Goal: Task Accomplishment & Management: Manage account settings

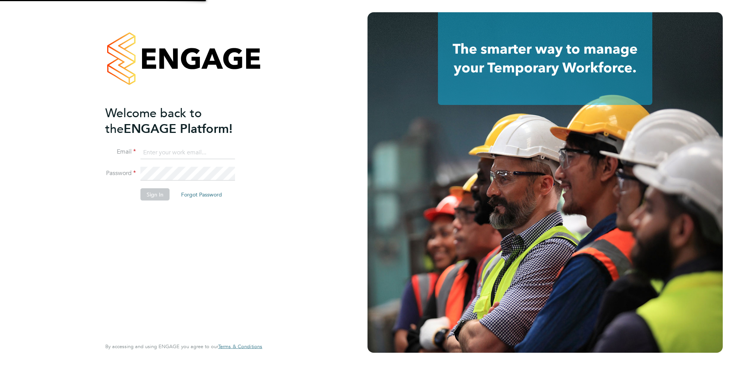
click at [164, 146] on input at bounding box center [188, 153] width 95 height 14
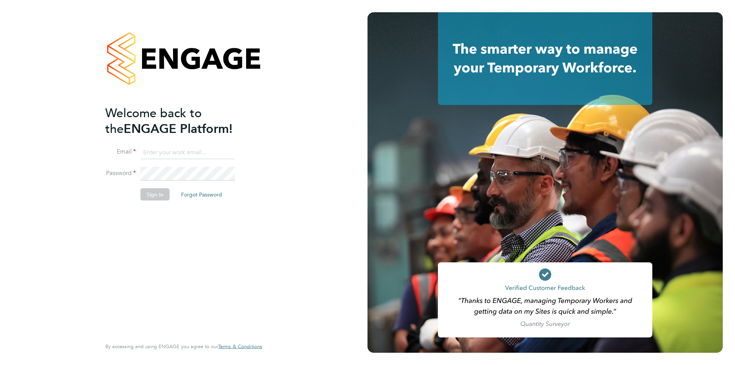
type input "francesca.oriordan@ncclondon.ac.uk"
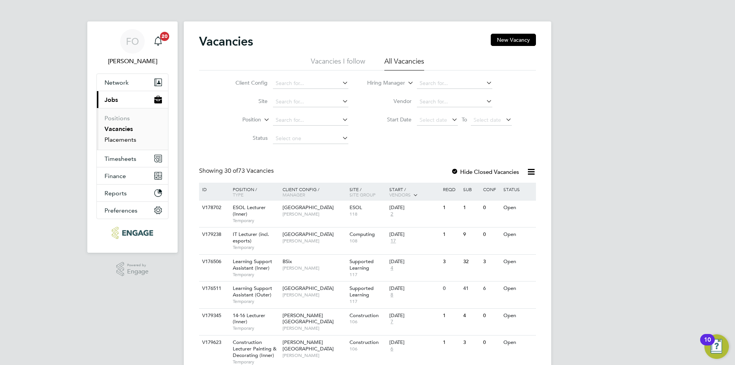
click at [116, 138] on link "Placements" at bounding box center [121, 139] width 32 height 7
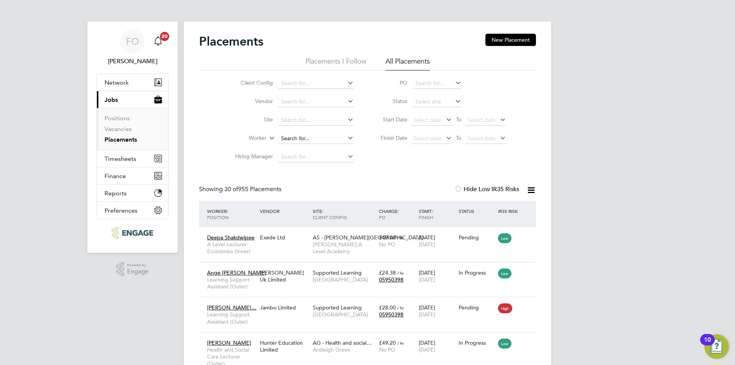
click at [299, 137] on input at bounding box center [315, 138] width 75 height 11
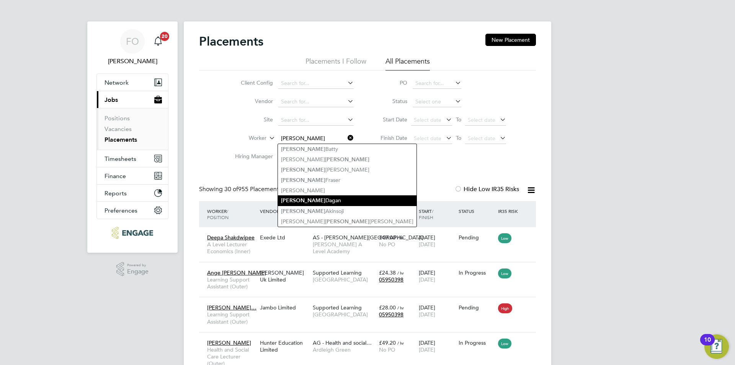
click at [340, 199] on li "Andrew Dagan" at bounding box center [347, 200] width 139 height 10
type input "Andrew Dagan"
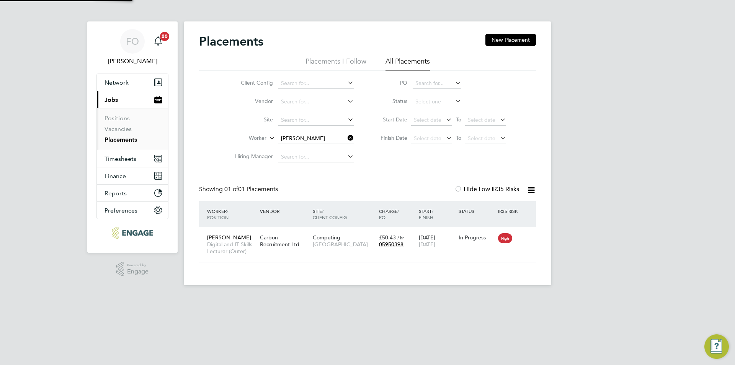
scroll to position [7, 36]
click at [477, 253] on div "Andrew Dagan Digital and IT Skills Lecturer (Outer) Carbon Recruitment Ltd Comp…" at bounding box center [367, 244] width 337 height 35
click at [481, 242] on div "In Progress" at bounding box center [477, 237] width 40 height 15
click at [127, 141] on link "Placements" at bounding box center [121, 139] width 33 height 7
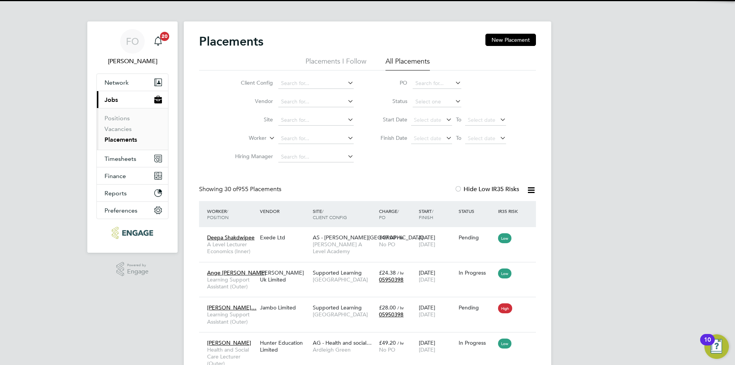
scroll to position [7, 36]
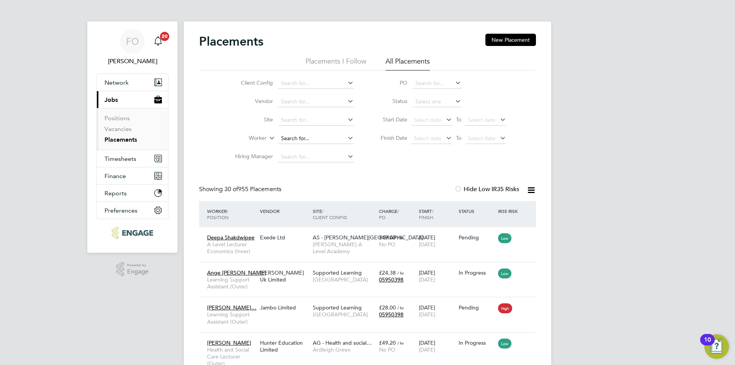
click at [310, 135] on input at bounding box center [315, 138] width 75 height 11
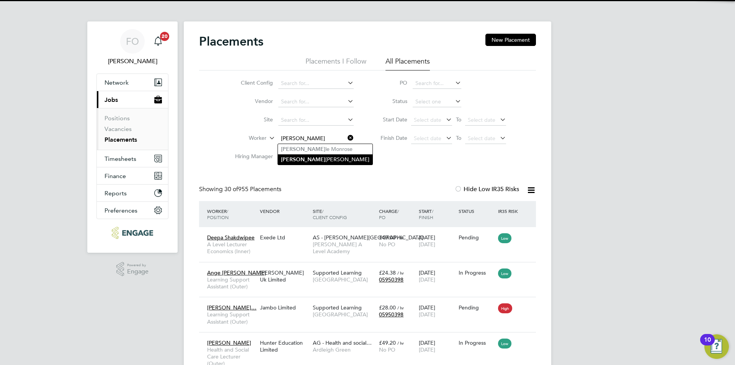
click at [317, 157] on li "Joel Westbrook" at bounding box center [325, 159] width 95 height 10
type input "Joel Westbrook"
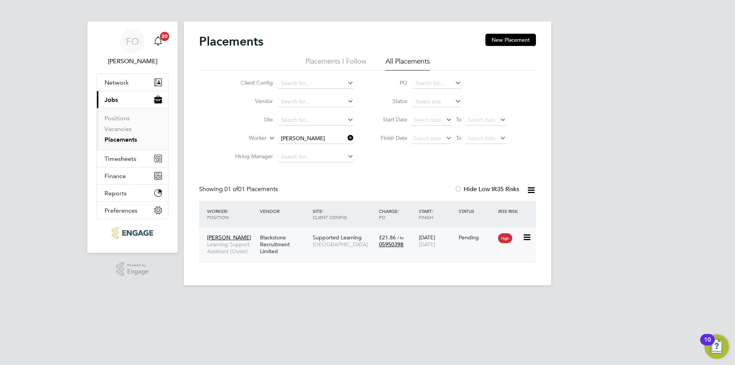
click at [394, 254] on div "Joel Westbrook Learning Support Assistant (Outer) Blackstone Recruitment Limite…" at bounding box center [367, 244] width 337 height 35
click at [310, 232] on div "Blackstone Recruitment Limited" at bounding box center [284, 244] width 53 height 29
click at [129, 139] on link "Placements" at bounding box center [121, 139] width 33 height 7
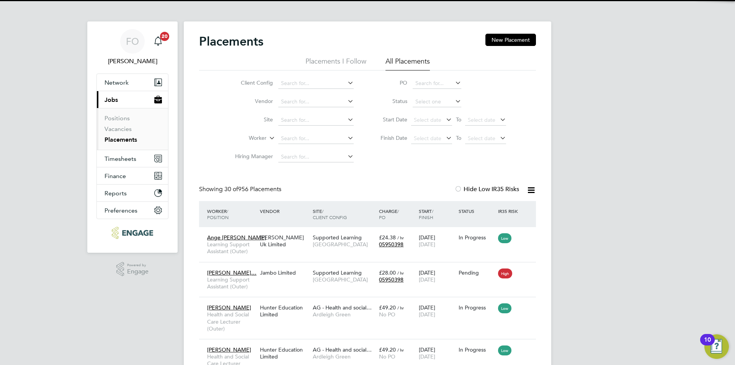
scroll to position [22, 67]
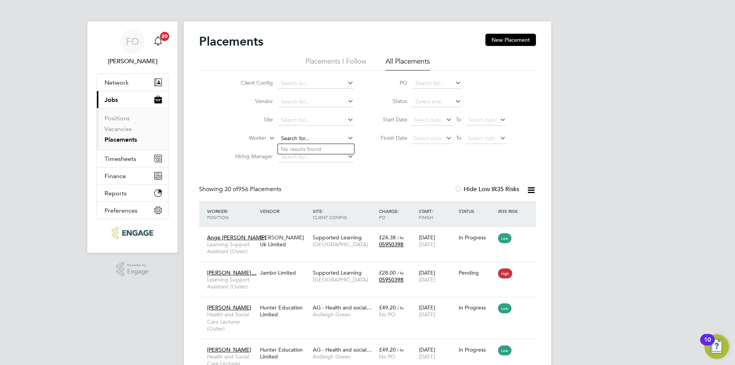
click at [290, 138] on input at bounding box center [315, 138] width 75 height 11
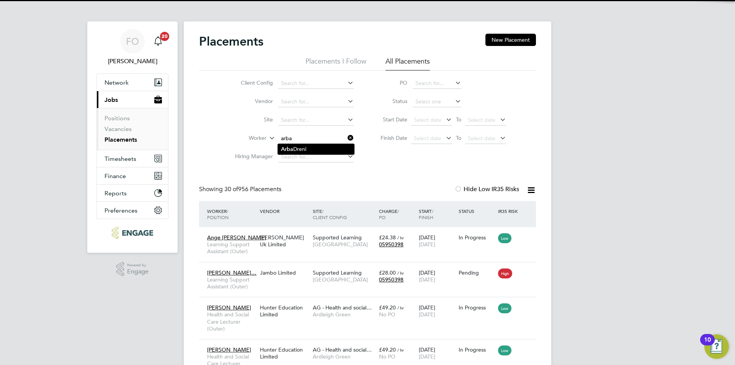
click at [315, 146] on li "Arba Dreni" at bounding box center [316, 149] width 76 height 10
type input "Arba Dreni"
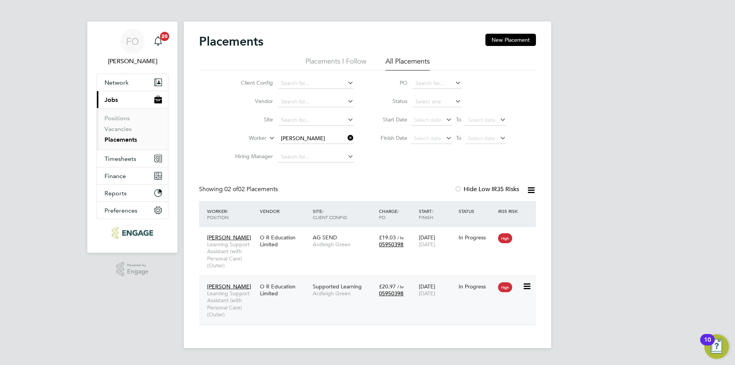
click at [459, 303] on div "Arba Dreni Learning Support Assistant (with Personal Care) (Outer) O R Educatio…" at bounding box center [367, 300] width 337 height 49
click at [455, 280] on div "01 Sep 2025 10 Jul 2026" at bounding box center [437, 289] width 40 height 21
click at [346, 137] on icon at bounding box center [346, 138] width 0 height 11
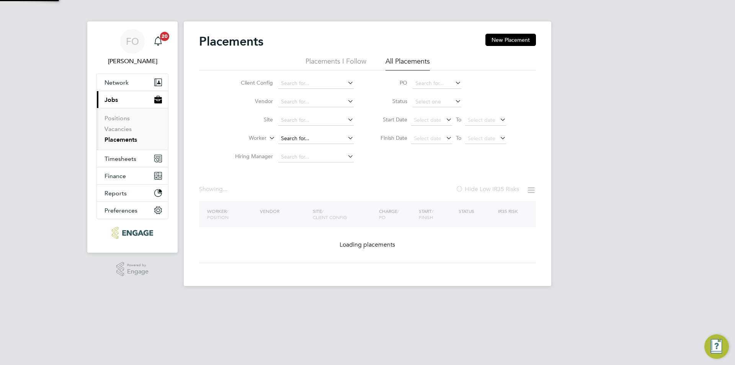
click at [316, 137] on input at bounding box center [315, 138] width 75 height 11
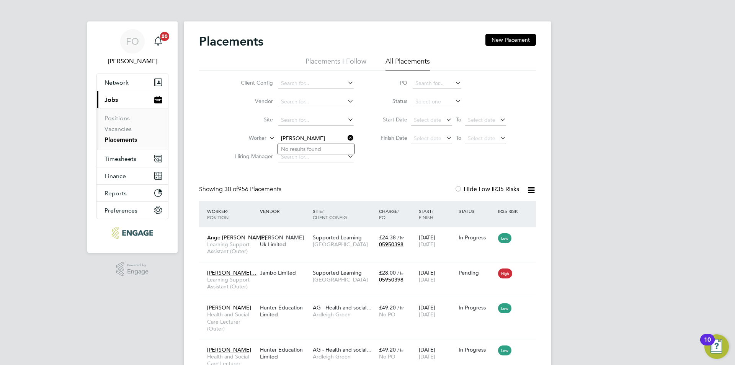
type input "anita"
click at [325, 137] on input at bounding box center [315, 138] width 75 height 11
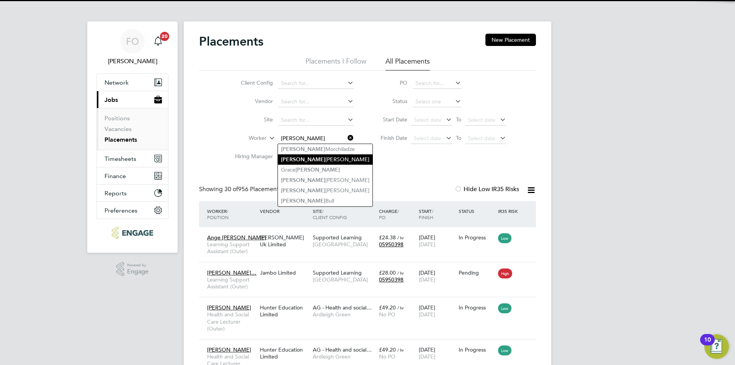
click at [321, 157] on li "David Jenkin" at bounding box center [325, 159] width 95 height 10
type input "[PERSON_NAME]"
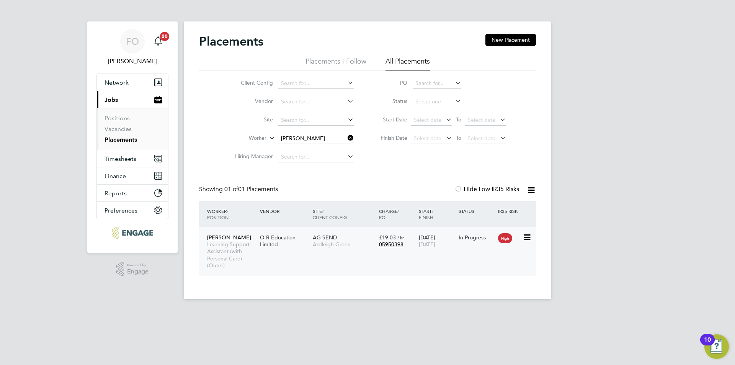
click at [398, 263] on div "David Jenkin Learning Support Assistant (with Personal Care) (Outer) O R Educat…" at bounding box center [367, 251] width 337 height 49
click at [470, 231] on div "In Progress" at bounding box center [477, 237] width 40 height 15
click at [346, 134] on icon at bounding box center [346, 138] width 0 height 11
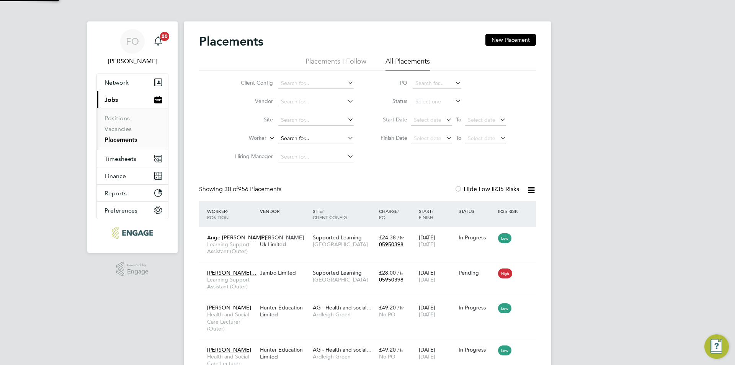
click at [308, 136] on input at bounding box center [315, 138] width 75 height 11
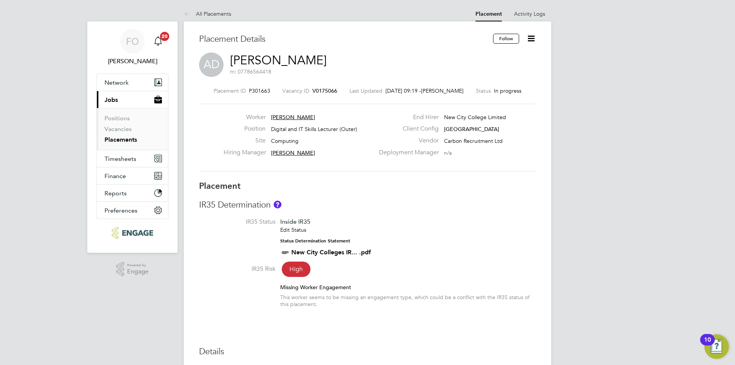
click at [527, 39] on icon at bounding box center [532, 39] width 10 height 10
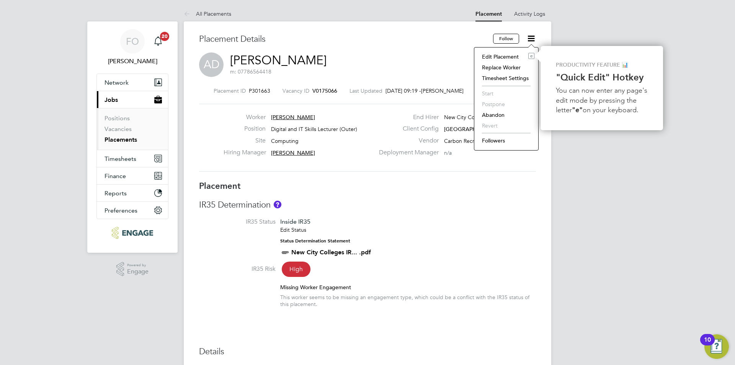
click at [511, 55] on li "Edit Placement e" at bounding box center [506, 56] width 56 height 11
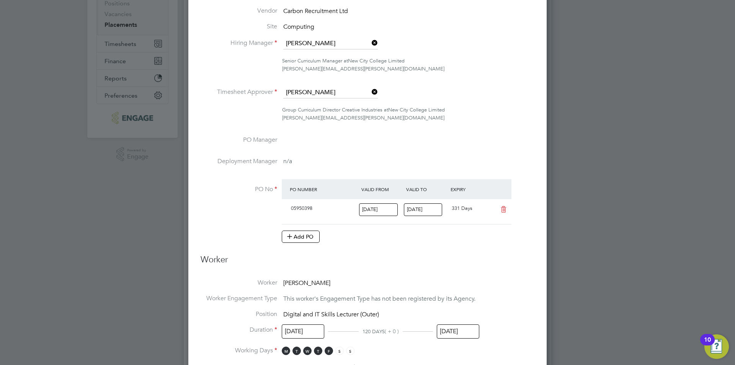
click at [370, 92] on icon at bounding box center [370, 92] width 0 height 11
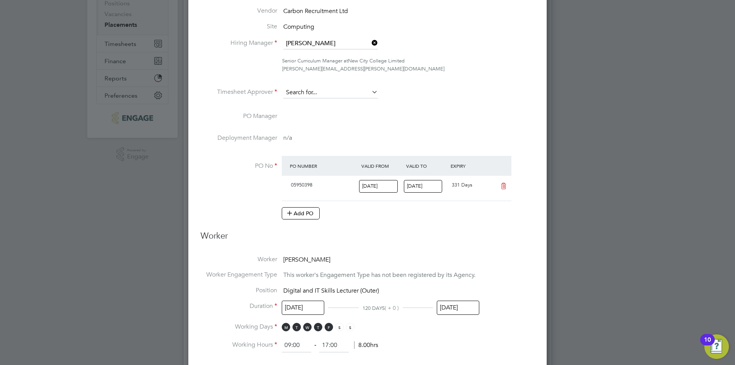
click at [343, 92] on input at bounding box center [330, 92] width 95 height 11
click at [330, 111] on li "Lisa Vose" at bounding box center [330, 114] width 95 height 10
type input "Lisa Vose"
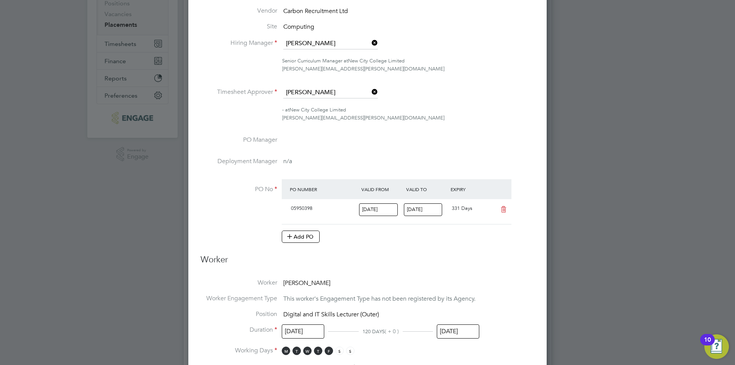
click at [434, 241] on div "Add PO" at bounding box center [397, 237] width 230 height 12
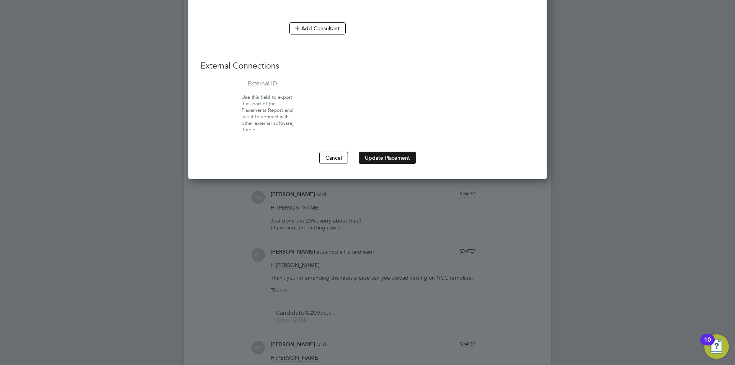
click at [389, 158] on button "Update Placement" at bounding box center [387, 158] width 57 height 12
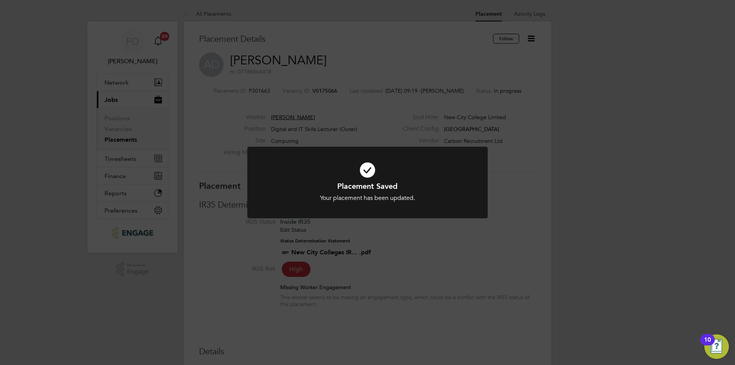
click at [451, 231] on div "Placement Saved Your placement has been updated. Cancel Okay" at bounding box center [367, 182] width 735 height 365
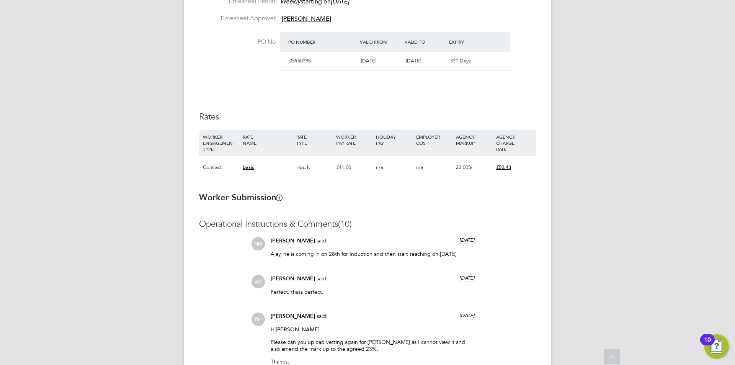
scroll to position [175, 0]
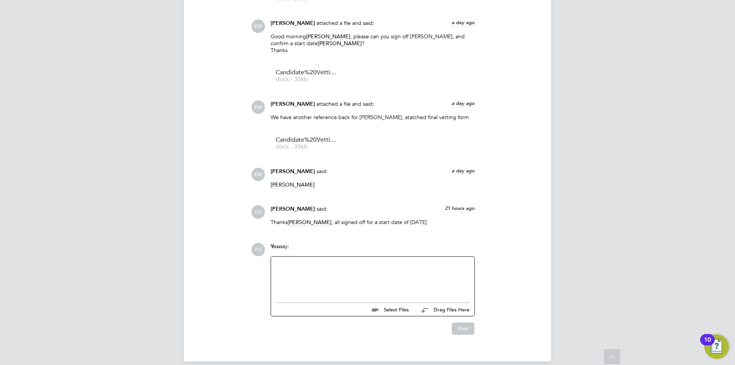
scroll to position [1061, 0]
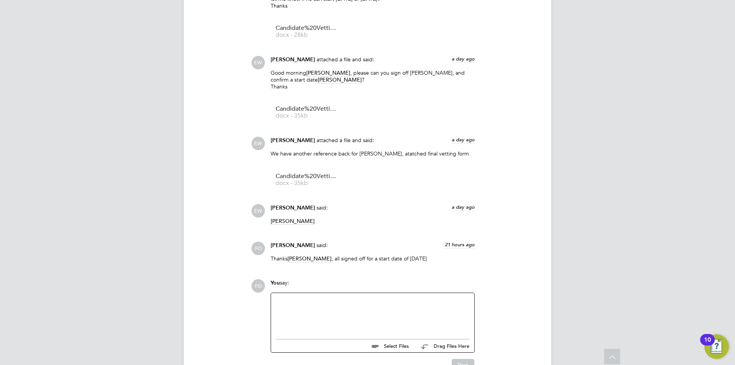
click at [321, 298] on div at bounding box center [373, 314] width 194 height 33
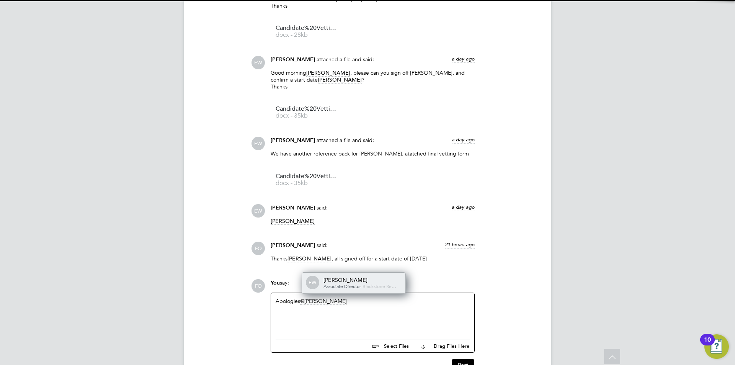
click at [329, 276] on div "Ella Wratten" at bounding box center [362, 279] width 77 height 7
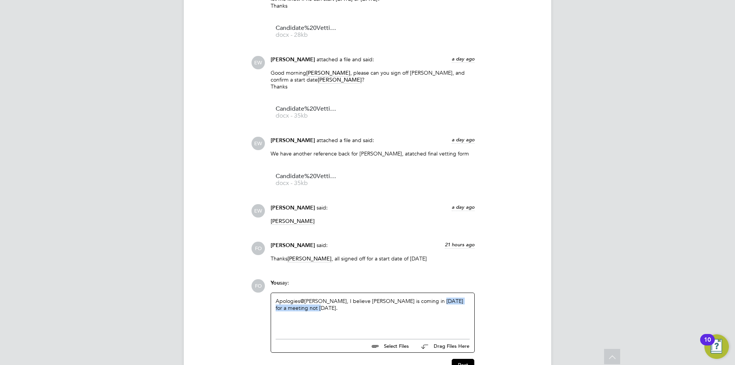
drag, startPoint x: 297, startPoint y: 303, endPoint x: 399, endPoint y: 304, distance: 102.6
click at [424, 298] on div "Apologies @Ella Wratten ​, I believe Joel is coming in on Friday for a meeting …" at bounding box center [373, 314] width 194 height 33
click at [362, 316] on div "Apologies @Ella Wratten ​, I believe Joel is coming in on Friday for a meeting …" at bounding box center [373, 314] width 194 height 33
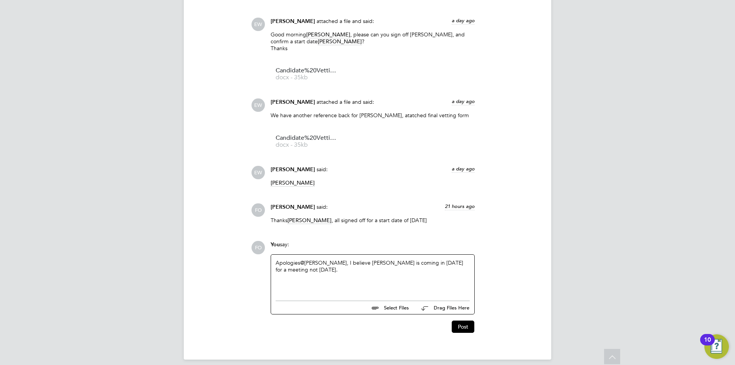
click at [322, 270] on div "Apologies @Ella Wratten ​, I believe Joel is coming in on Friday for a meeting …" at bounding box center [373, 275] width 194 height 33
drag, startPoint x: 307, startPoint y: 267, endPoint x: 351, endPoint y: 257, distance: 45.0
click at [351, 259] on div "Apologies @Ella Wratten ​, I believe Joel is coming in on Friday for a meeting …" at bounding box center [373, 275] width 194 height 33
click at [320, 278] on div "Apologies @Ella Wratten ​, I believe Joel is coming in on Friday for a meeting …" at bounding box center [373, 275] width 194 height 33
click at [301, 267] on div "Apologies @Ella Wratten ​, I believe Joel is coming in on Friday for a meeting …" at bounding box center [373, 275] width 194 height 33
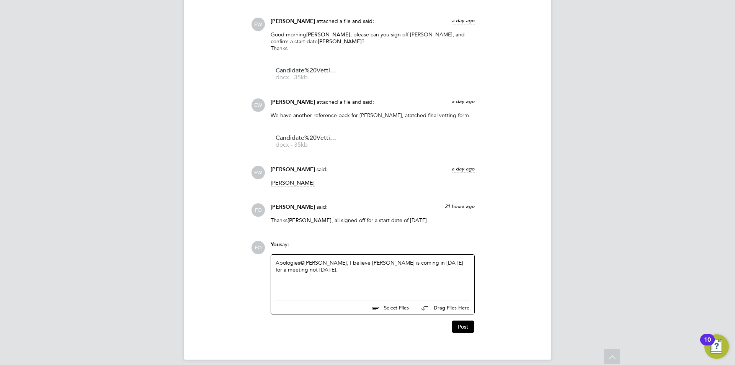
click at [317, 268] on div "Apologies @Ella Wratten ​, I believe Joel is coming in on Friday for a meeting …" at bounding box center [373, 275] width 194 height 33
drag, startPoint x: 296, startPoint y: 264, endPoint x: 460, endPoint y: 253, distance: 164.6
click at [460, 259] on div "Apologies @Ella Wratten ​, I believe Joel is coming in on Friday for a meeting …" at bounding box center [373, 275] width 194 height 33
click at [338, 263] on div "Apologies @Ella Wratten ​, I believe Joel is coming in on Friday for a meeting …" at bounding box center [373, 275] width 194 height 33
click at [333, 259] on link "@Ella Wratten" at bounding box center [323, 262] width 47 height 7
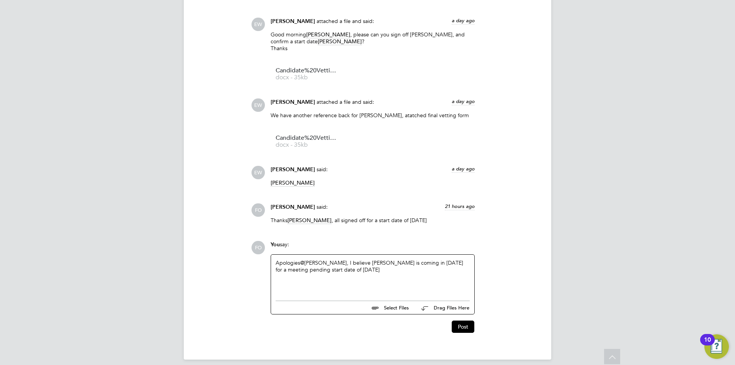
click at [336, 259] on div "Apologies @Ella Wratten ​, I believe Joel is coming in on Friday for a meeting …" at bounding box center [373, 275] width 194 height 33
click at [322, 264] on div "Apologies, I believe Joel is coming in on Friday for a meeting pending start da…" at bounding box center [373, 275] width 194 height 33
click at [465, 321] on button "Post" at bounding box center [463, 327] width 23 height 12
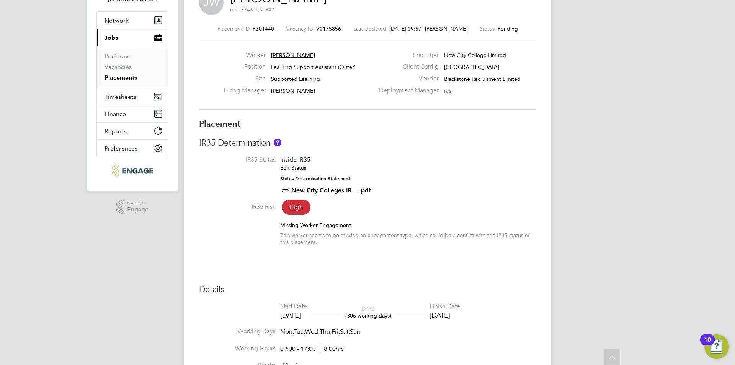
scroll to position [0, 0]
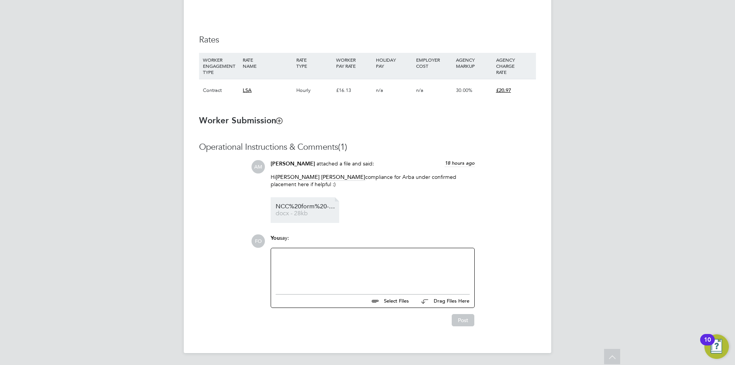
click at [297, 204] on span "NCC%20form%20-%20Arba%20Dreni%20" at bounding box center [306, 207] width 61 height 6
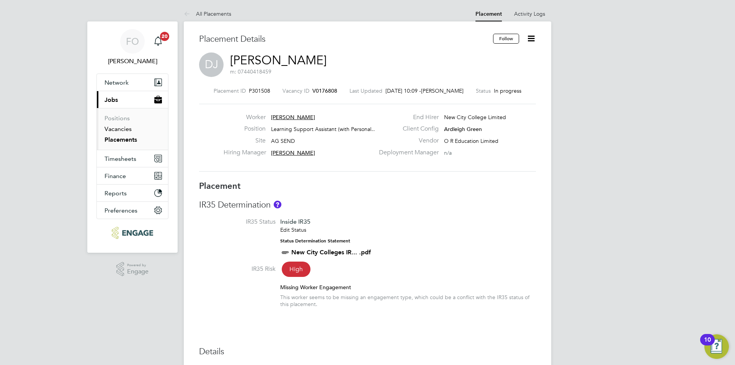
click at [116, 129] on link "Vacancies" at bounding box center [118, 128] width 27 height 7
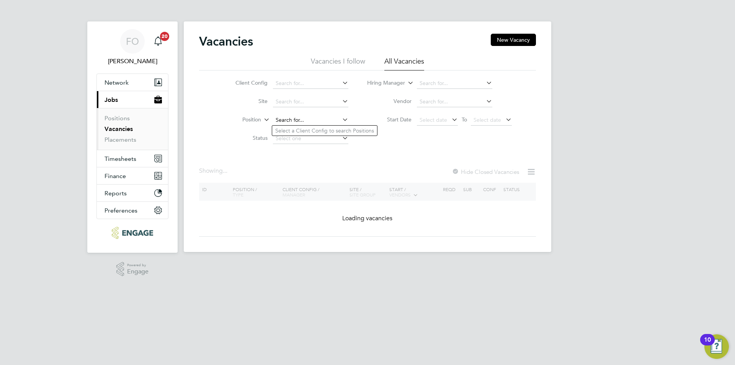
click at [298, 118] on input at bounding box center [310, 120] width 75 height 11
click at [327, 80] on input at bounding box center [310, 83] width 75 height 11
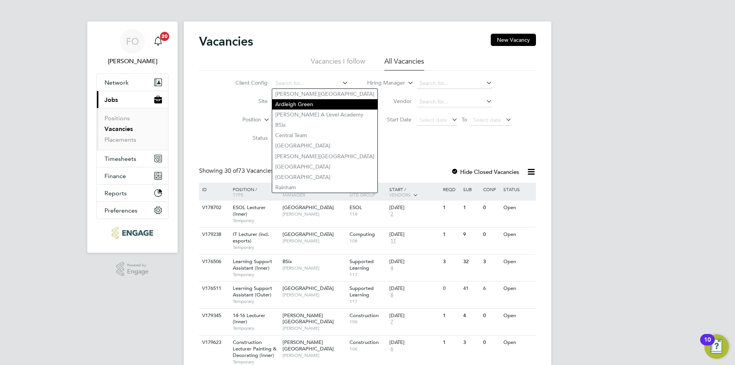
click at [315, 100] on li "Ardleigh Green" at bounding box center [324, 104] width 105 height 10
type input "Ardleigh Green"
